Goal: Task Accomplishment & Management: Use online tool/utility

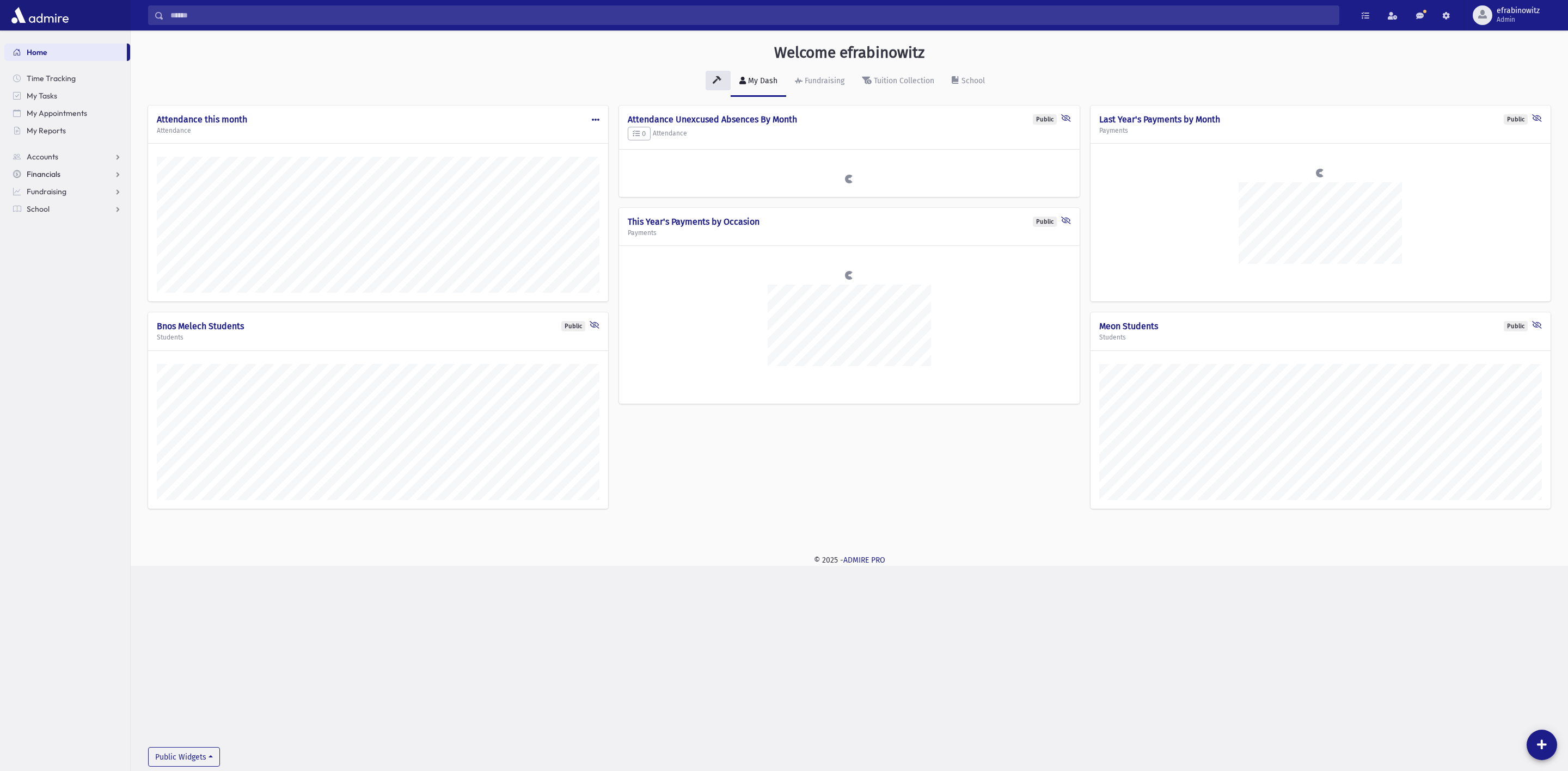
scroll to position [536, 1438]
click at [36, 207] on span "School" at bounding box center [38, 209] width 23 height 10
click at [62, 240] on span "Attendance" at bounding box center [53, 244] width 40 height 10
click at [61, 258] on link "Entry" at bounding box center [67, 261] width 126 height 17
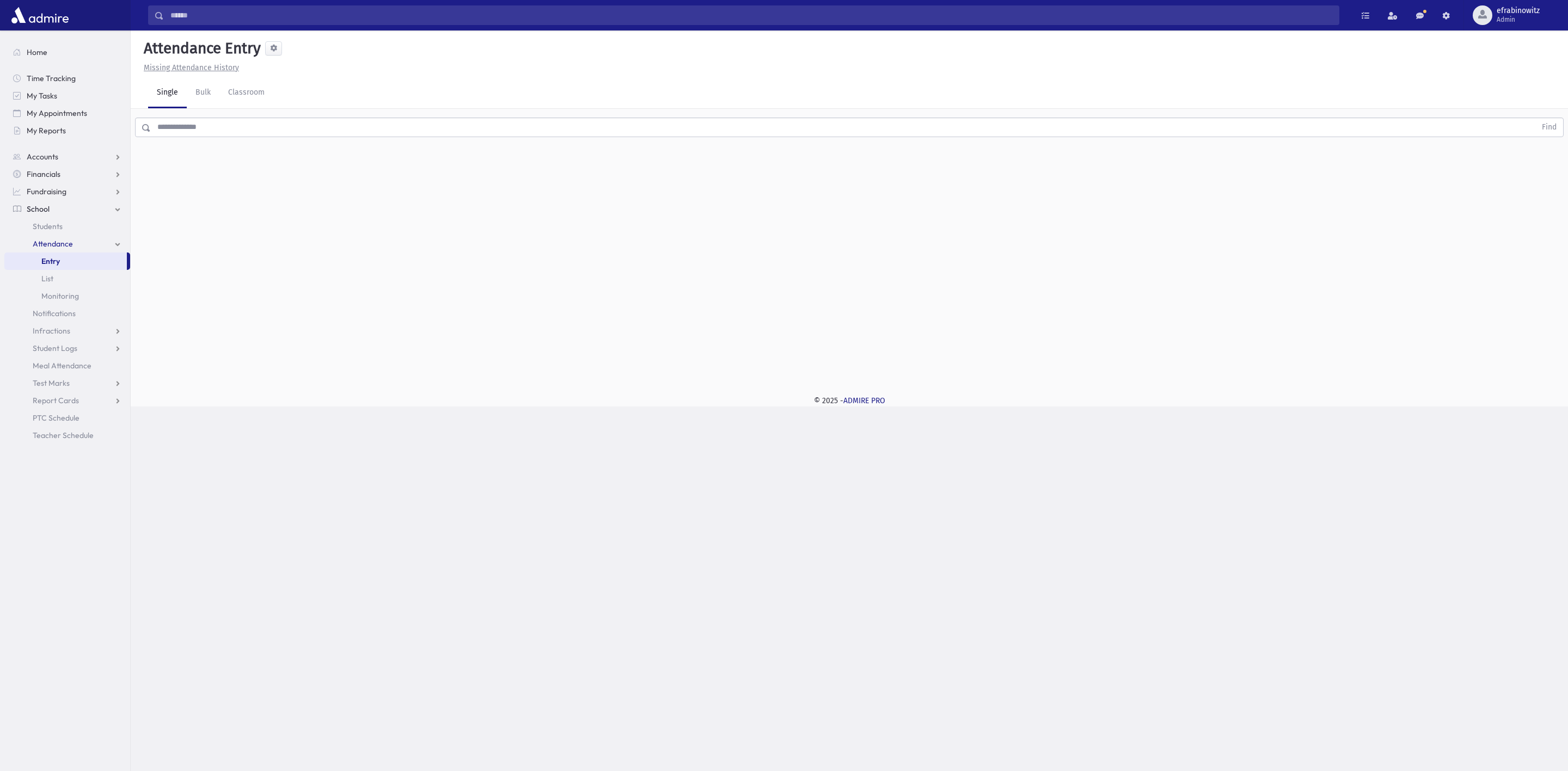
click at [325, 133] on input "text" at bounding box center [843, 127] width 1385 height 19
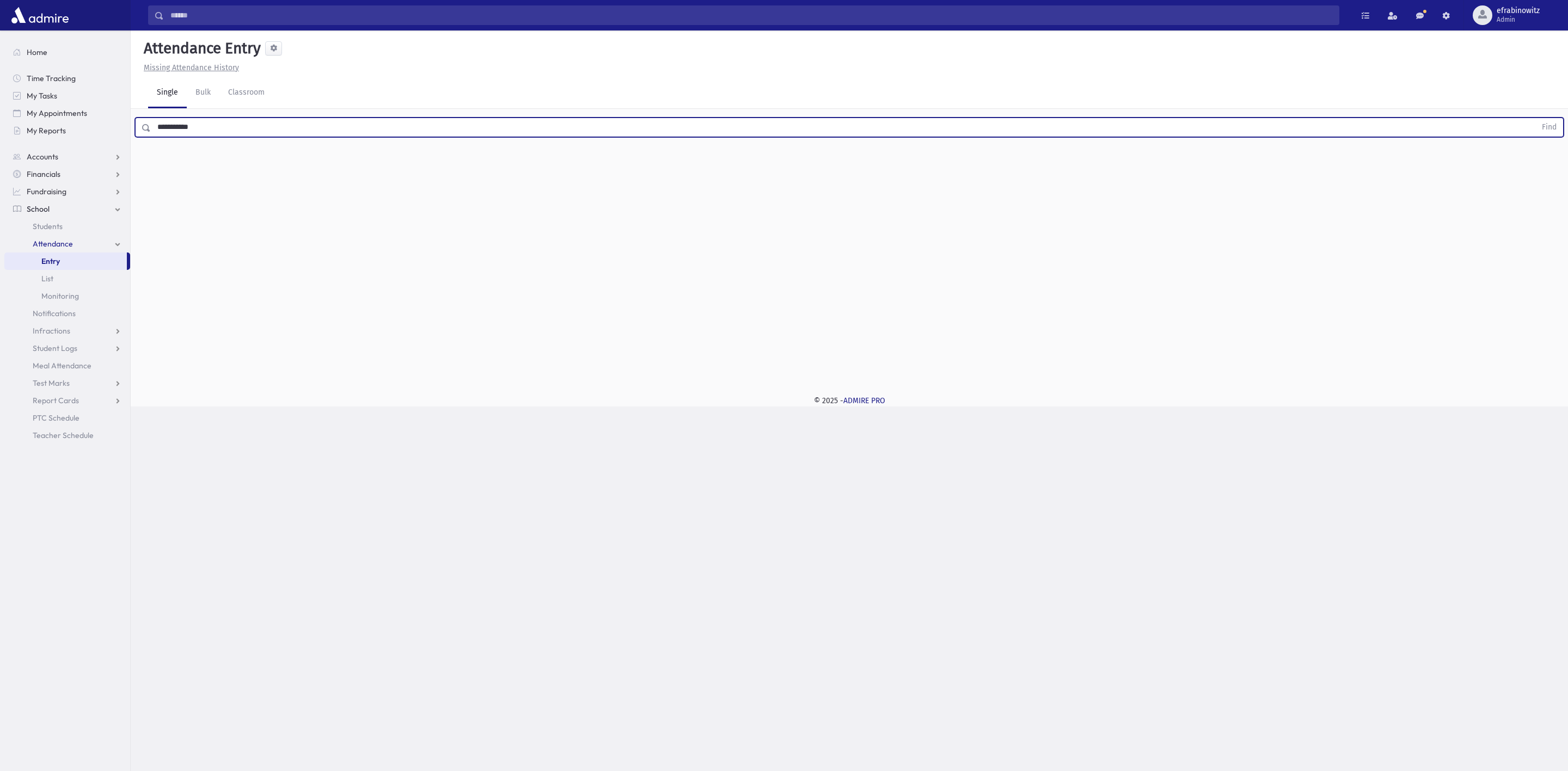
click at [1536, 118] on button "Find" at bounding box center [1549, 127] width 28 height 19
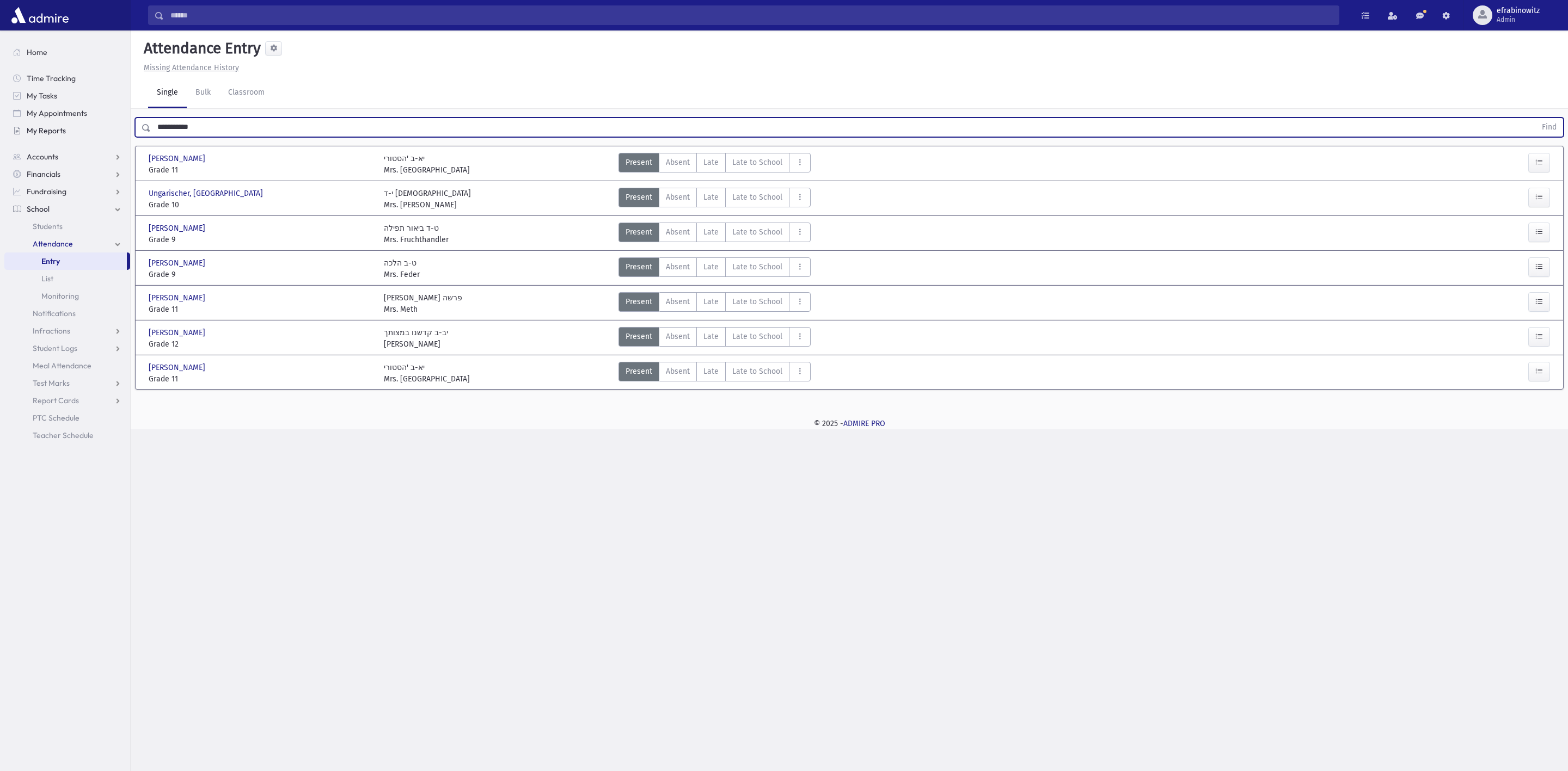
drag, startPoint x: 231, startPoint y: 129, endPoint x: 56, endPoint y: 129, distance: 175.0
click at [56, 129] on div "Search Results All Accounts" at bounding box center [784, 385] width 1568 height 771
type input "*****"
click at [1536, 118] on button "Find" at bounding box center [1549, 127] width 28 height 19
